Goal: Task Accomplishment & Management: Manage account settings

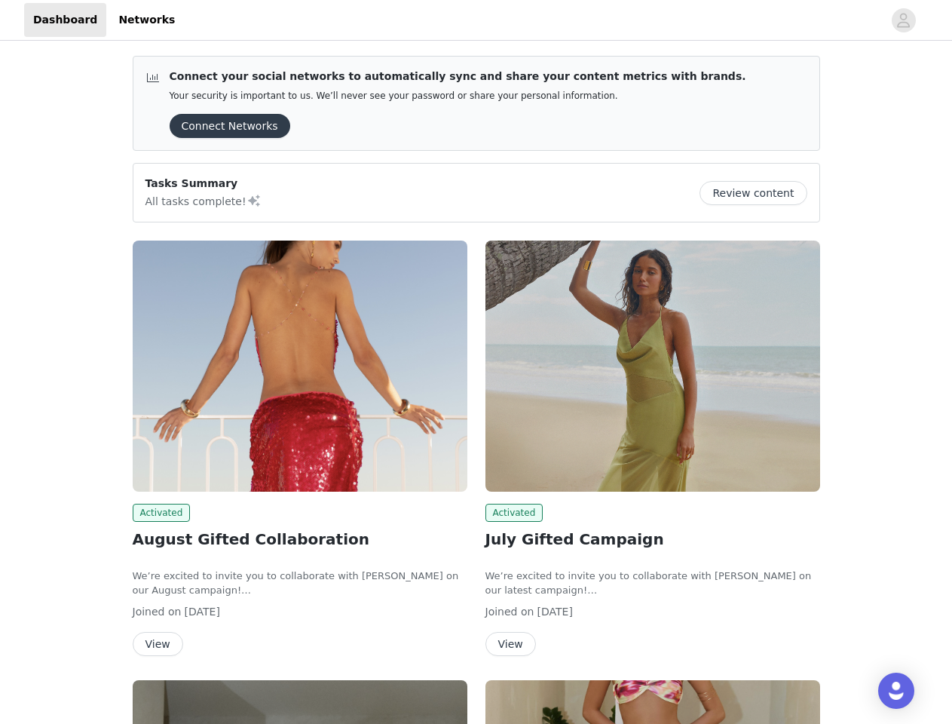
click at [477, 362] on div "Activated July Gifted Campaign We’re excited to invite you to collaborate with …" at bounding box center [653, 452] width 353 height 440
click at [476, 20] on div at bounding box center [533, 20] width 699 height 34
click at [904, 20] on icon "avatar" at bounding box center [904, 20] width 14 height 24
click at [225, 126] on div "Connect your social networks to automatically sync and share your content metri…" at bounding box center [476, 607] width 952 height 1127
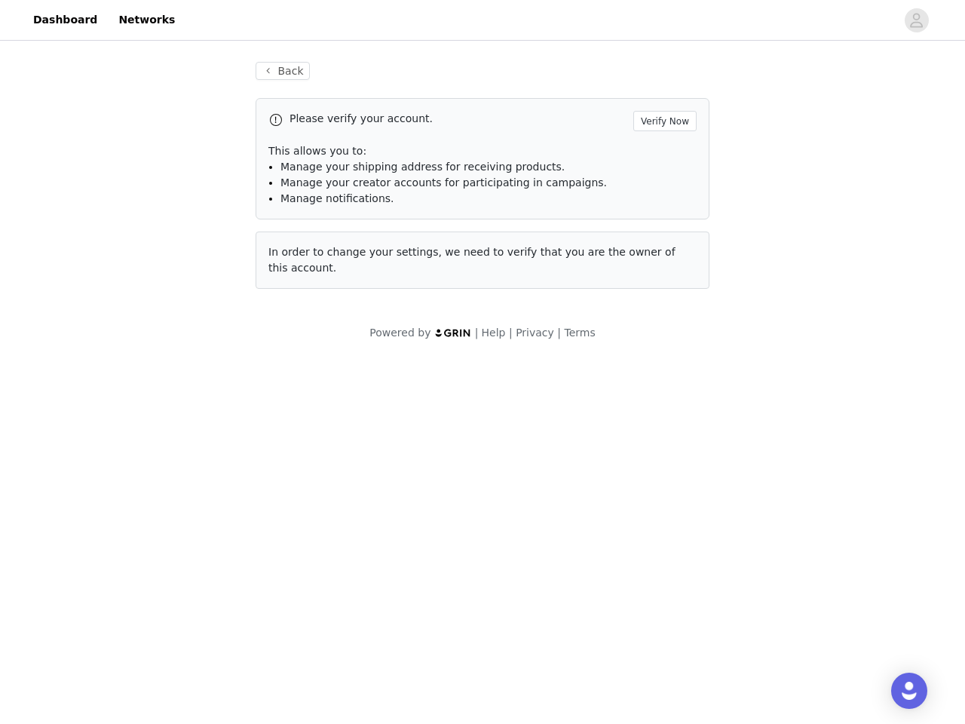
click at [759, 193] on div "Back Please verify your account. Verify Now This allows you to: Manage your shi…" at bounding box center [482, 201] width 965 height 315
click at [300, 366] on body "Dashboard Networks Back Please verify your account. Verify Now This allows you …" at bounding box center [482, 362] width 965 height 724
click at [159, 513] on body "Dashboard Networks Back Please verify your account. Verify Now This allows you …" at bounding box center [482, 362] width 965 height 724
click at [157, 644] on body "Dashboard Networks Back Please verify your account. Verify Now This allows you …" at bounding box center [482, 362] width 965 height 724
click at [653, 366] on body "Dashboard Networks Back Please verify your account. Verify Now This allows you …" at bounding box center [482, 362] width 965 height 724
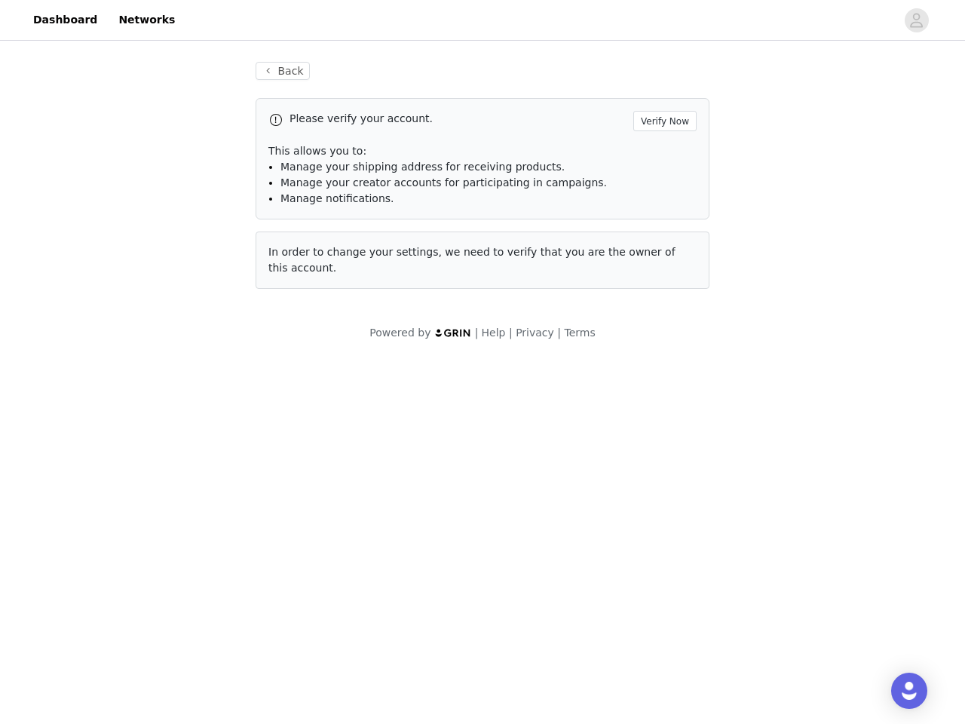
click at [512, 513] on body "Dashboard Networks Back Please verify your account. Verify Now This allows you …" at bounding box center [482, 362] width 965 height 724
